Goal: Task Accomplishment & Management: Manage account settings

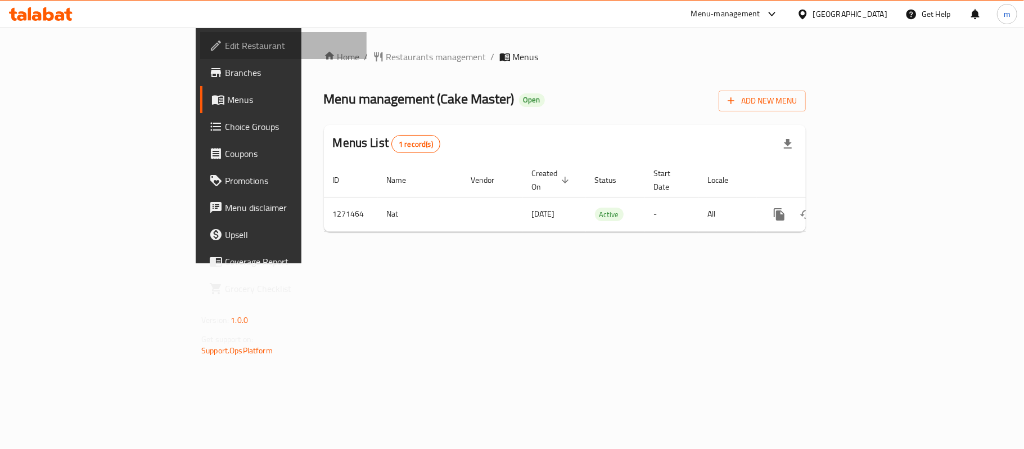
click at [225, 46] on span "Edit Restaurant" at bounding box center [291, 46] width 133 height 14
